Goal: Information Seeking & Learning: Learn about a topic

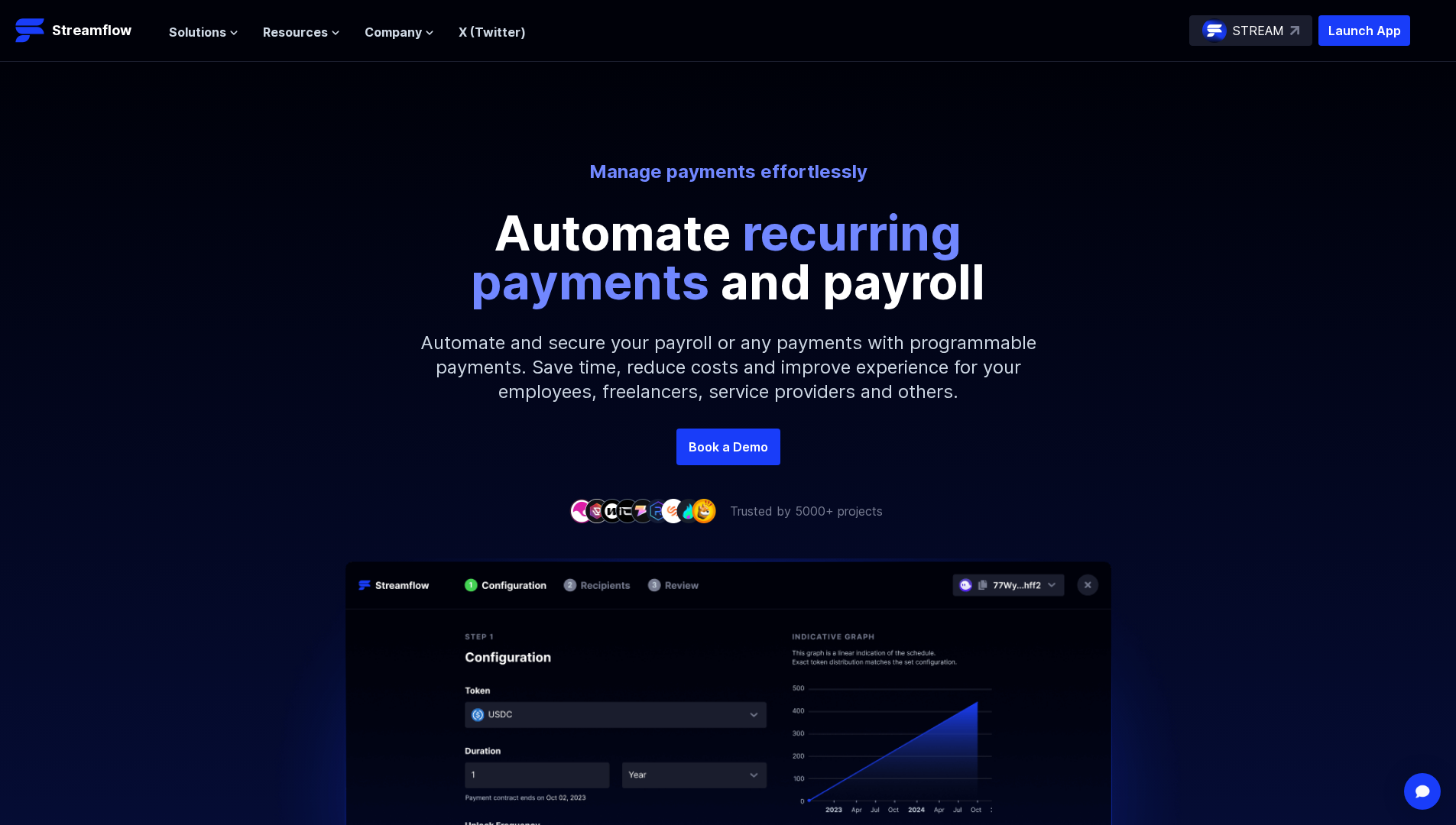
scroll to position [76, 0]
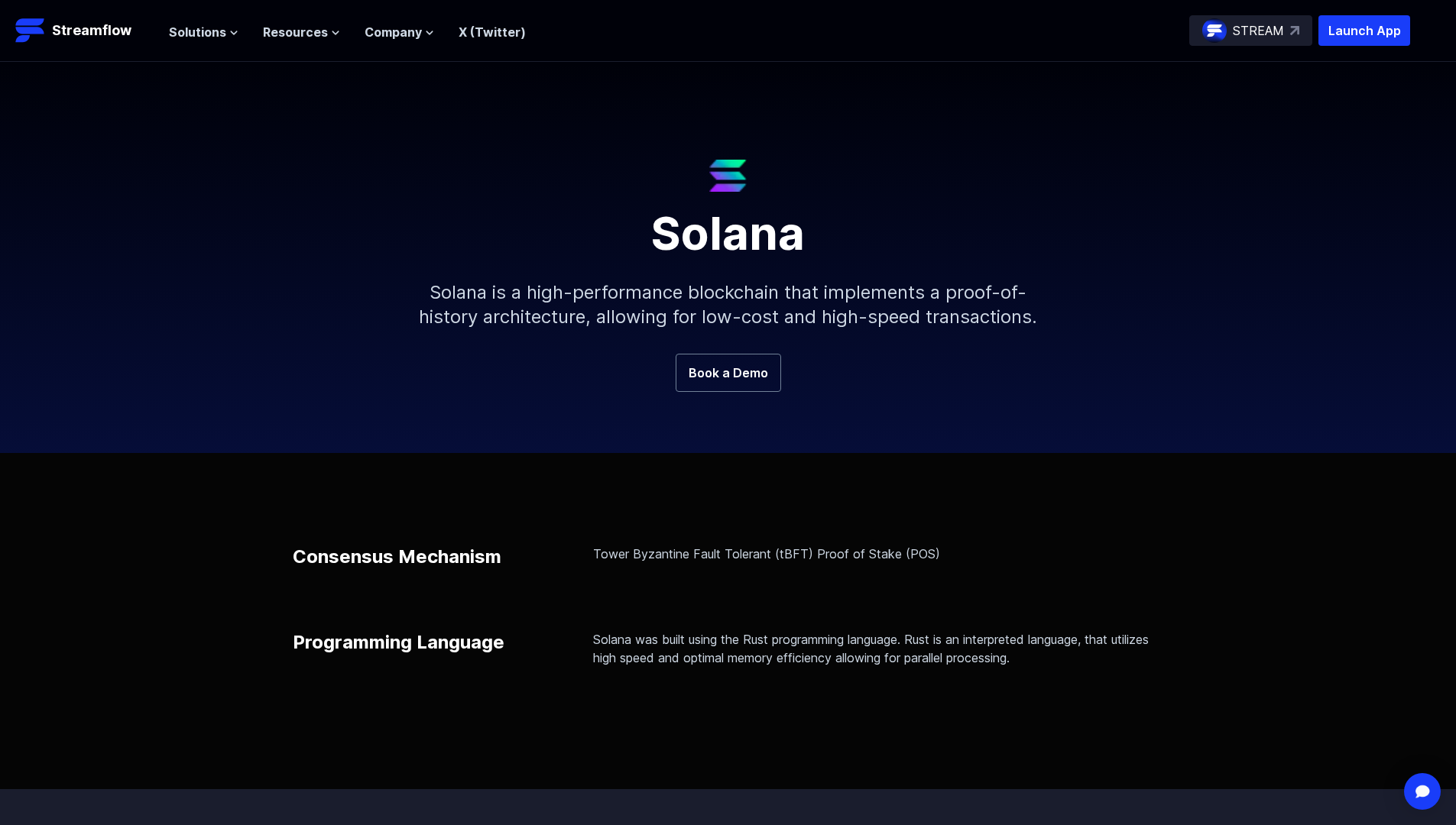
scroll to position [262, 0]
